Goal: Information Seeking & Learning: Check status

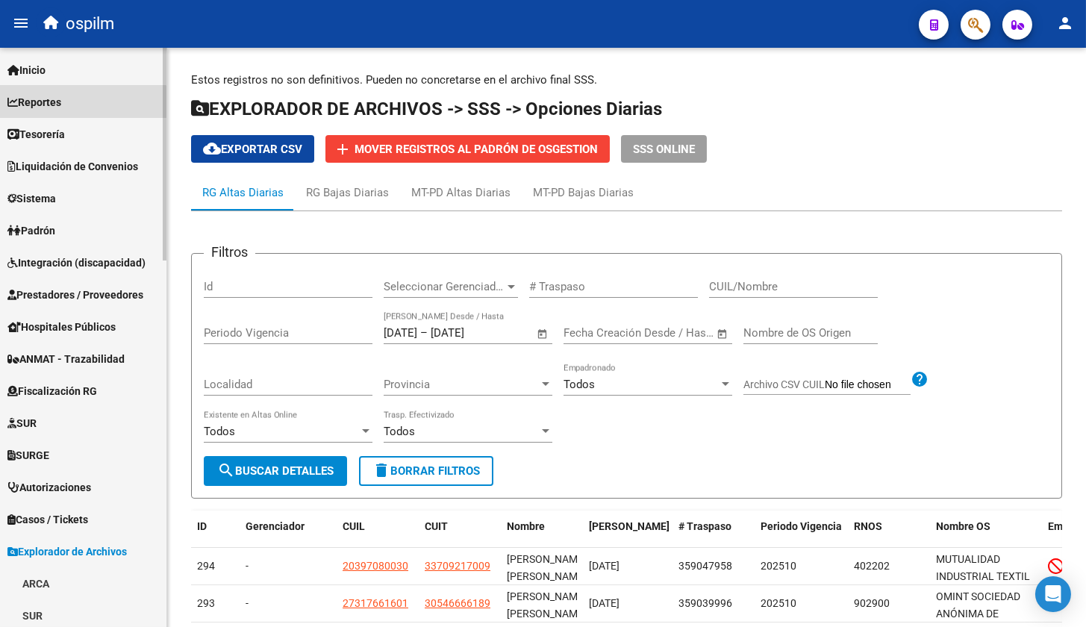
click at [73, 113] on link "Reportes" at bounding box center [83, 102] width 166 height 32
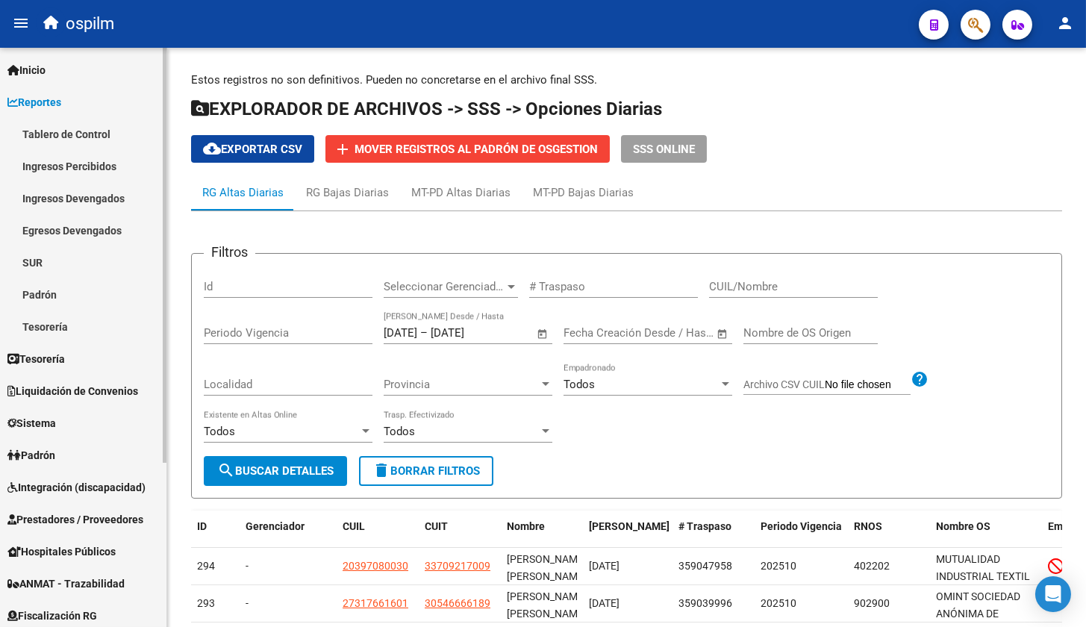
click at [61, 166] on link "Ingresos Percibidos" at bounding box center [83, 166] width 166 height 32
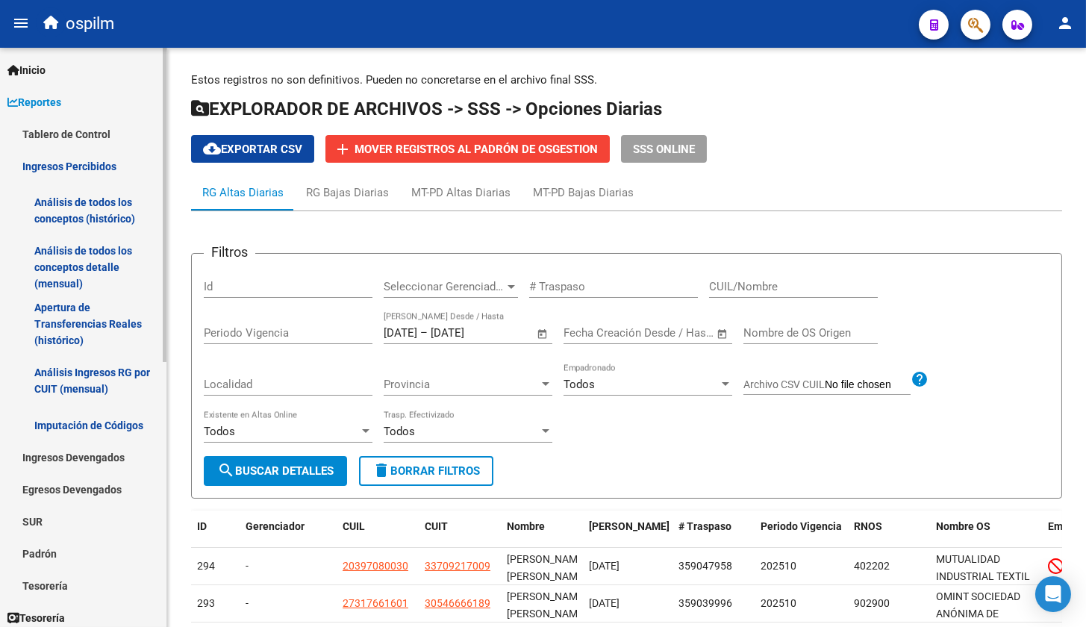
click at [68, 198] on link "Análisis de todos los conceptos (histórico)" at bounding box center [83, 210] width 166 height 57
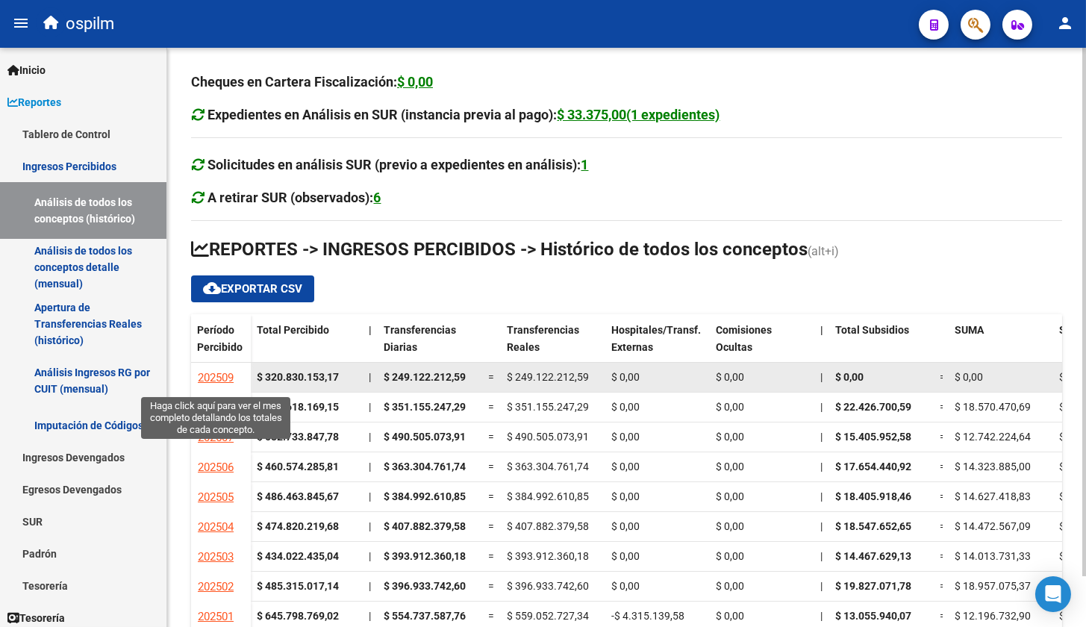
click at [216, 373] on span "202509" at bounding box center [216, 377] width 36 height 13
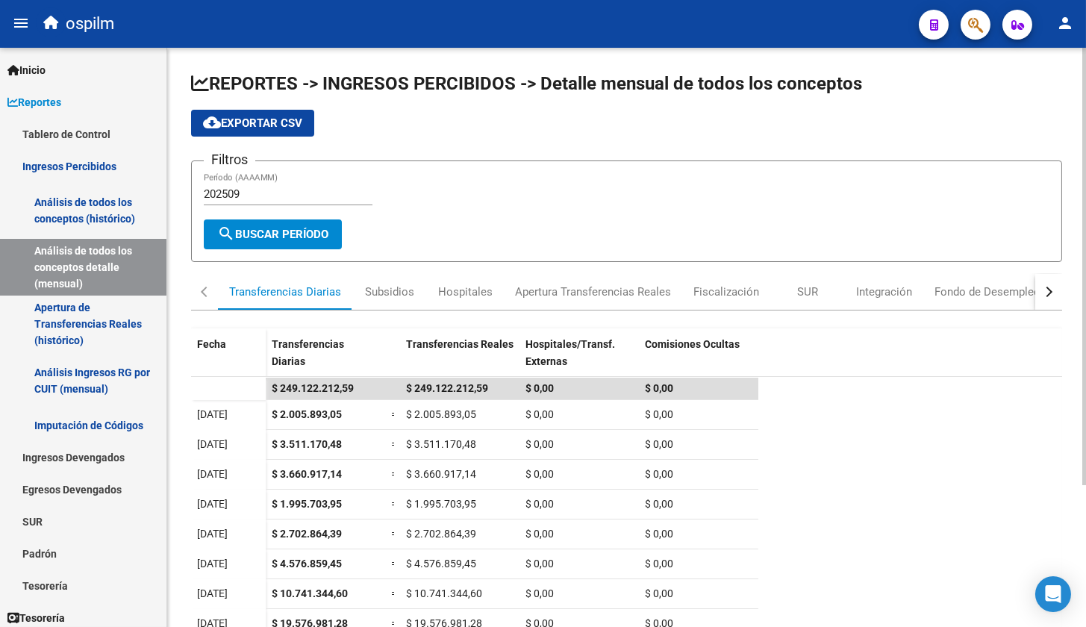
click at [275, 192] on input "202509" at bounding box center [288, 193] width 169 height 13
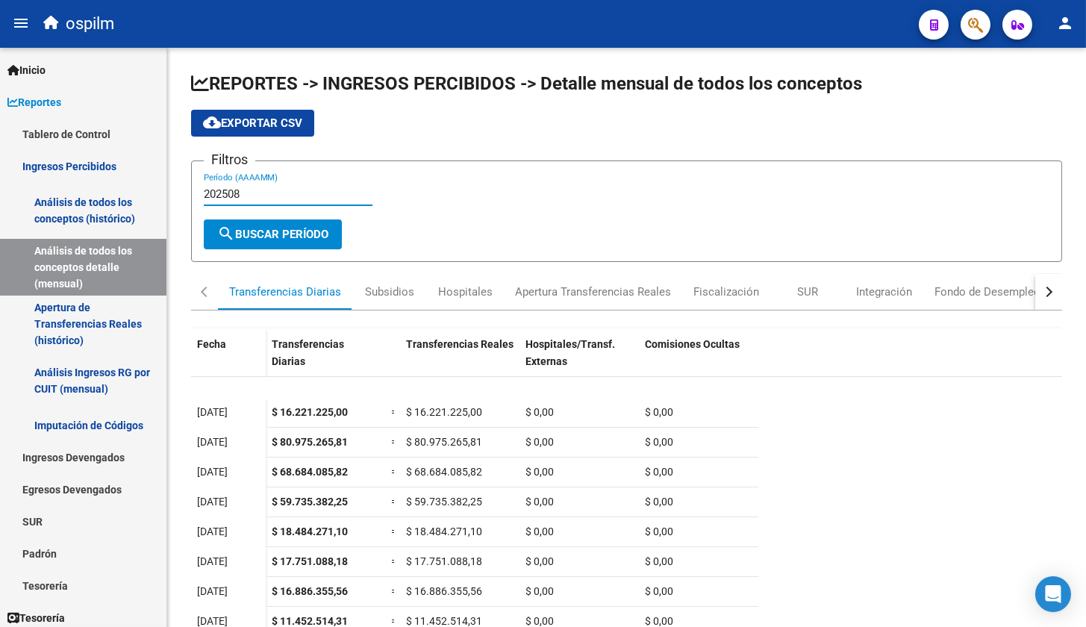
scroll to position [229, 0]
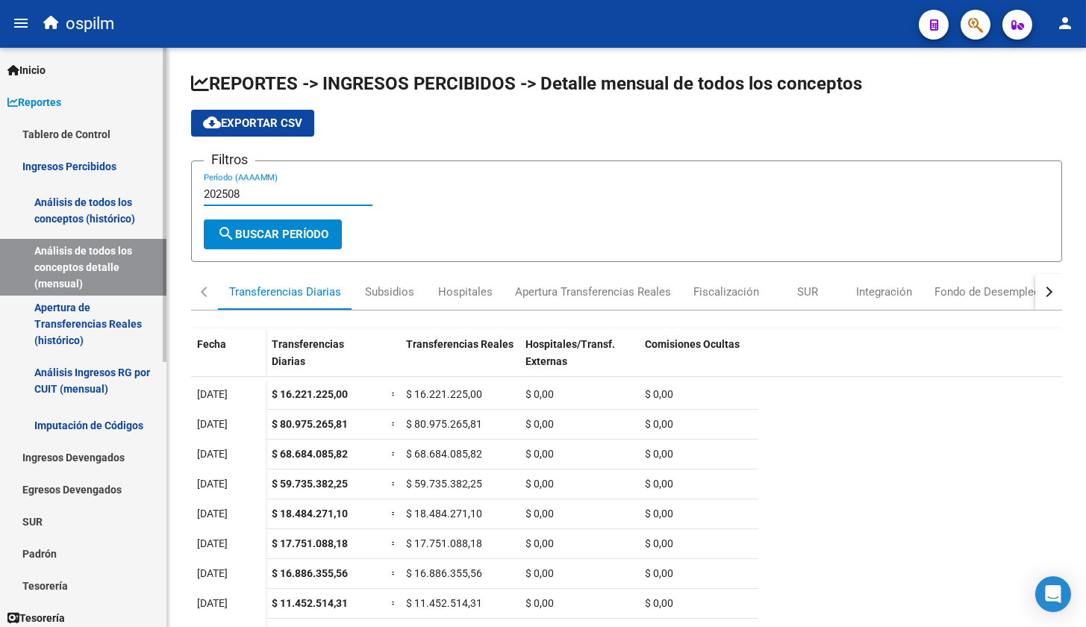
type input "202508"
